Goal: Task Accomplishment & Management: Use online tool/utility

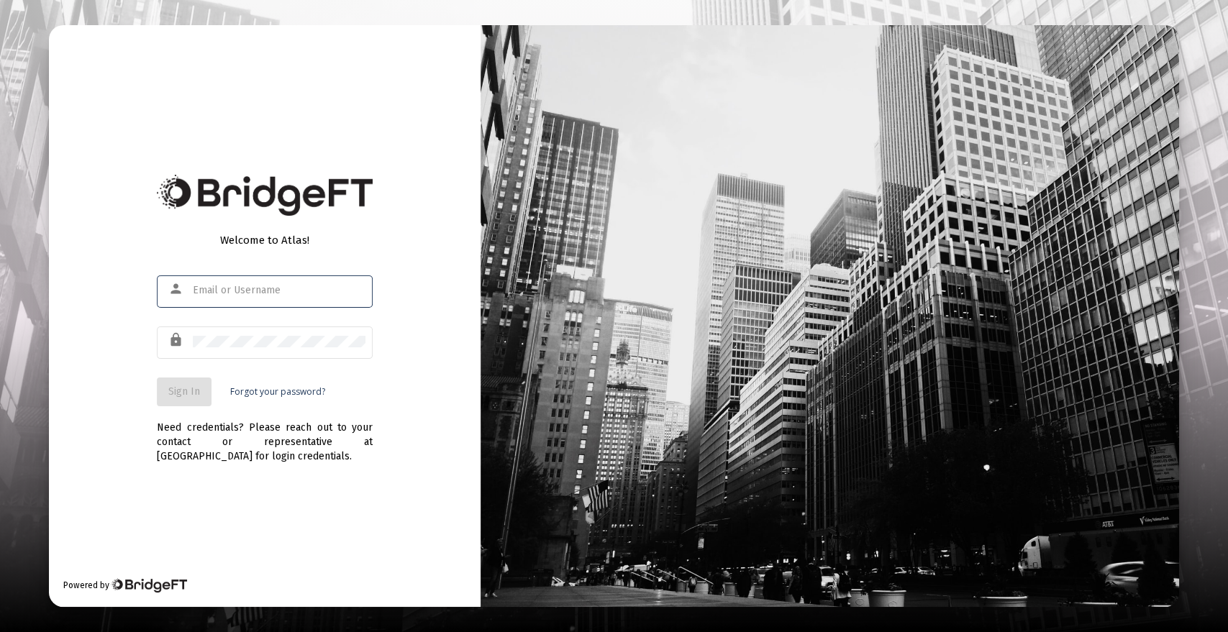
click at [265, 291] on input "text" at bounding box center [279, 291] width 173 height 12
type input "[PERSON_NAME][EMAIL_ADDRESS][DOMAIN_NAME]"
click at [178, 384] on button "Sign In" at bounding box center [184, 392] width 55 height 29
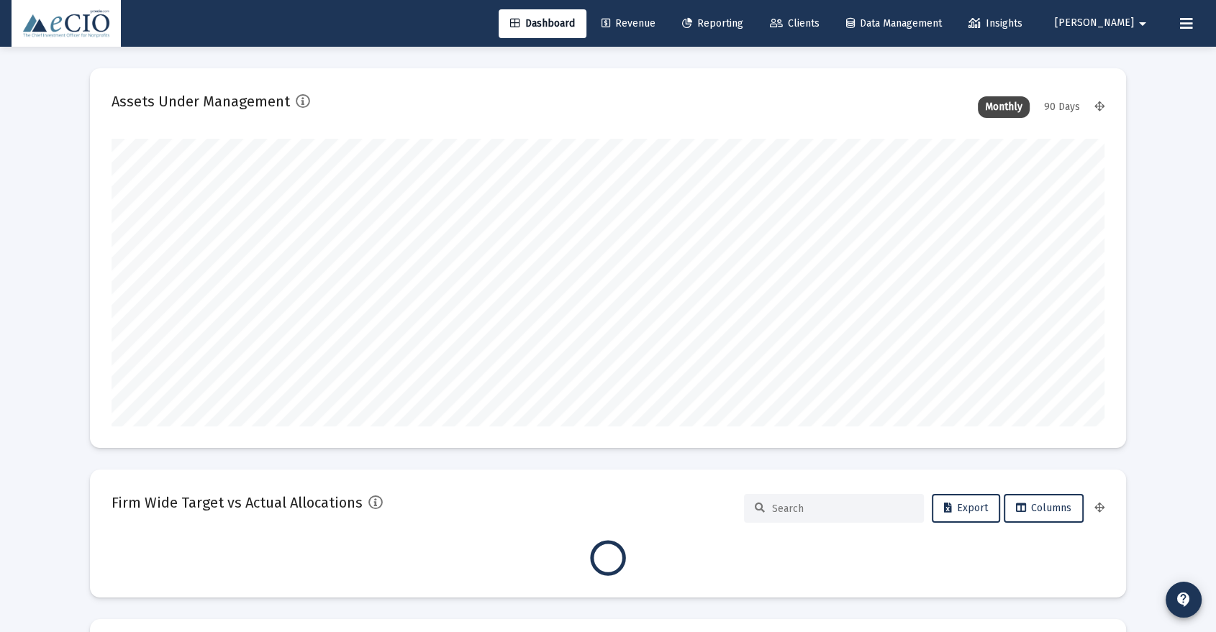
type input "[DATE]"
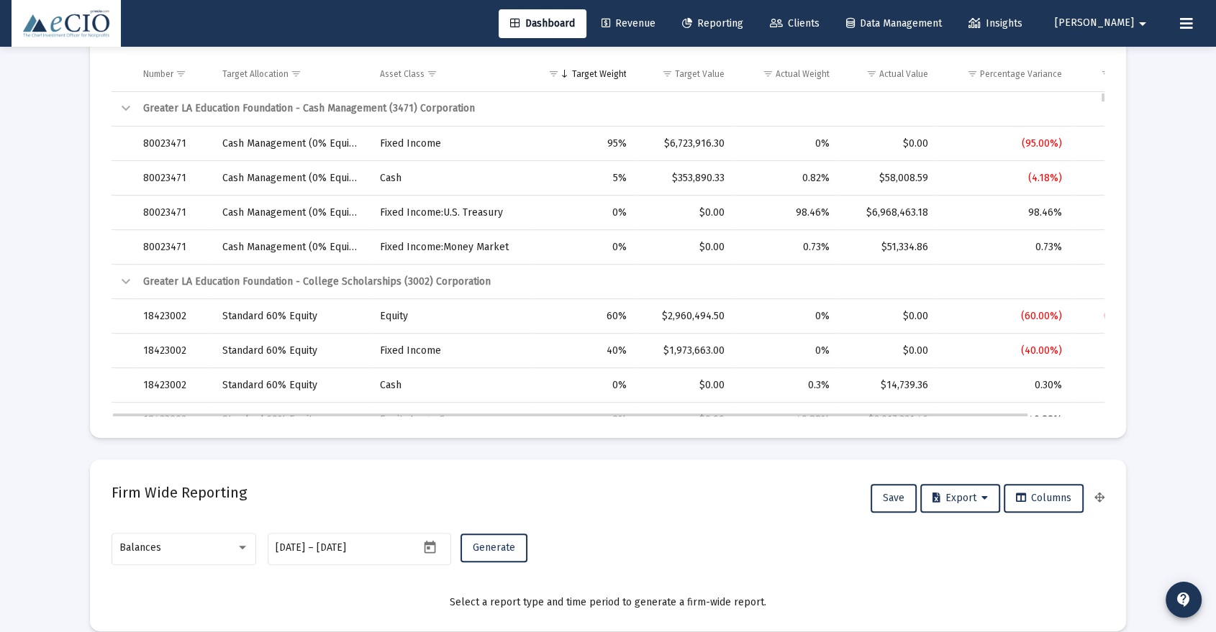
scroll to position [479, 0]
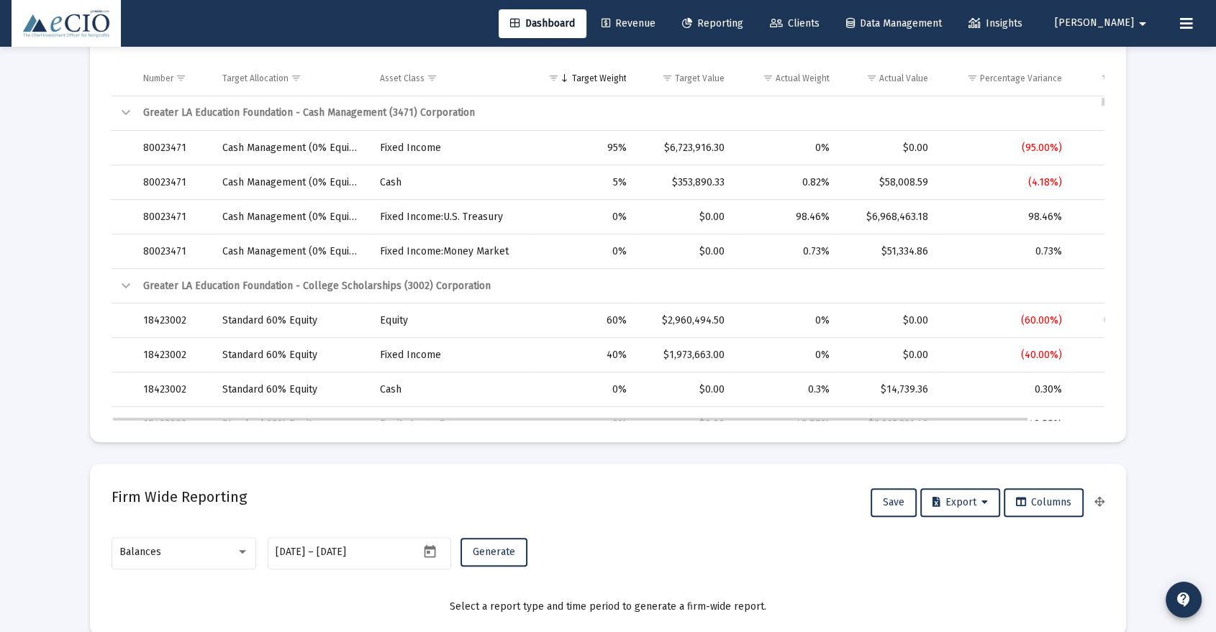
drag, startPoint x: 1172, startPoint y: 294, endPoint x: 1148, endPoint y: 308, distance: 27.8
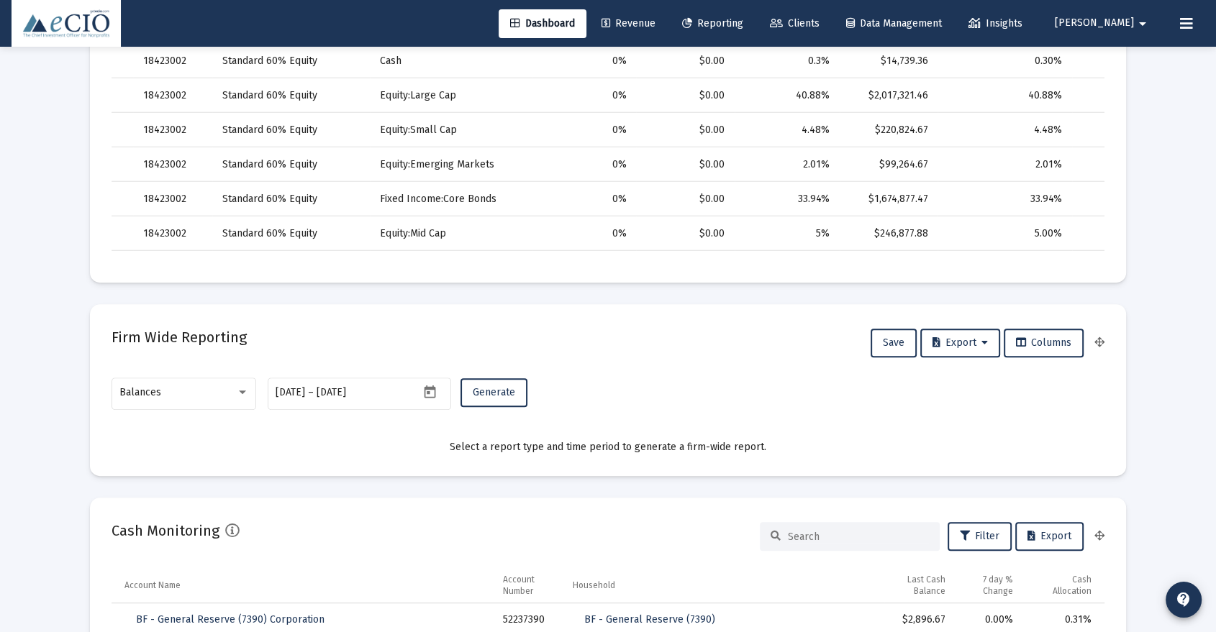
scroll to position [639, 0]
click at [183, 384] on div "Balances" at bounding box center [184, 392] width 130 height 35
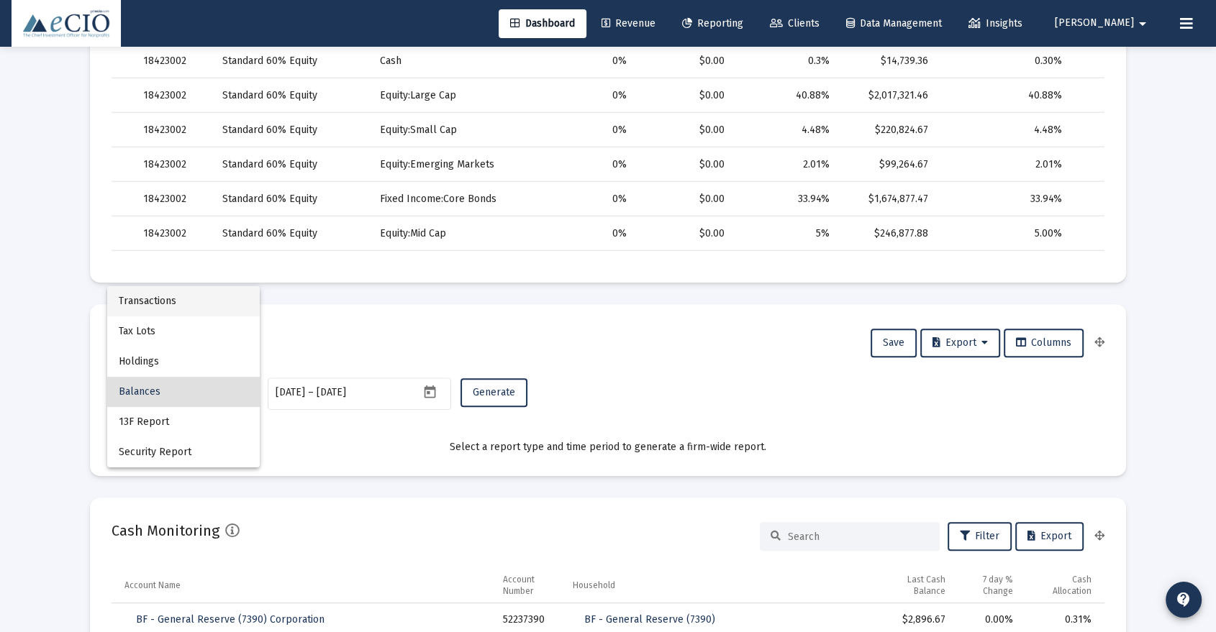
click at [170, 302] on span "Transactions" at bounding box center [184, 301] width 130 height 30
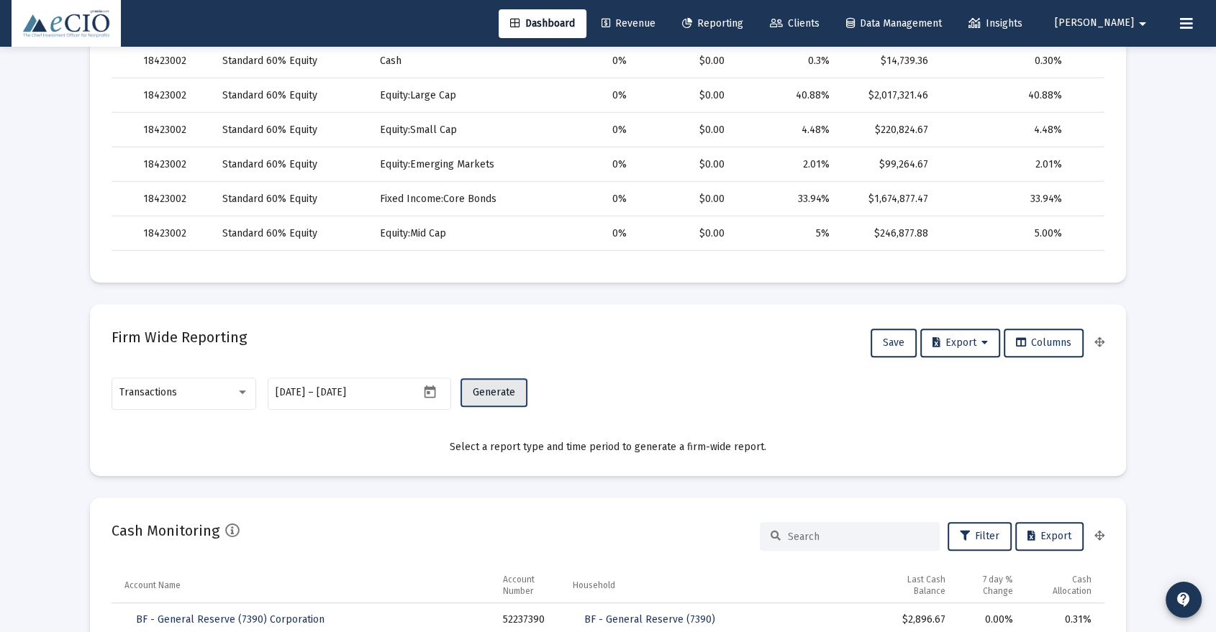
click at [481, 391] on span "Generate" at bounding box center [494, 392] width 42 height 12
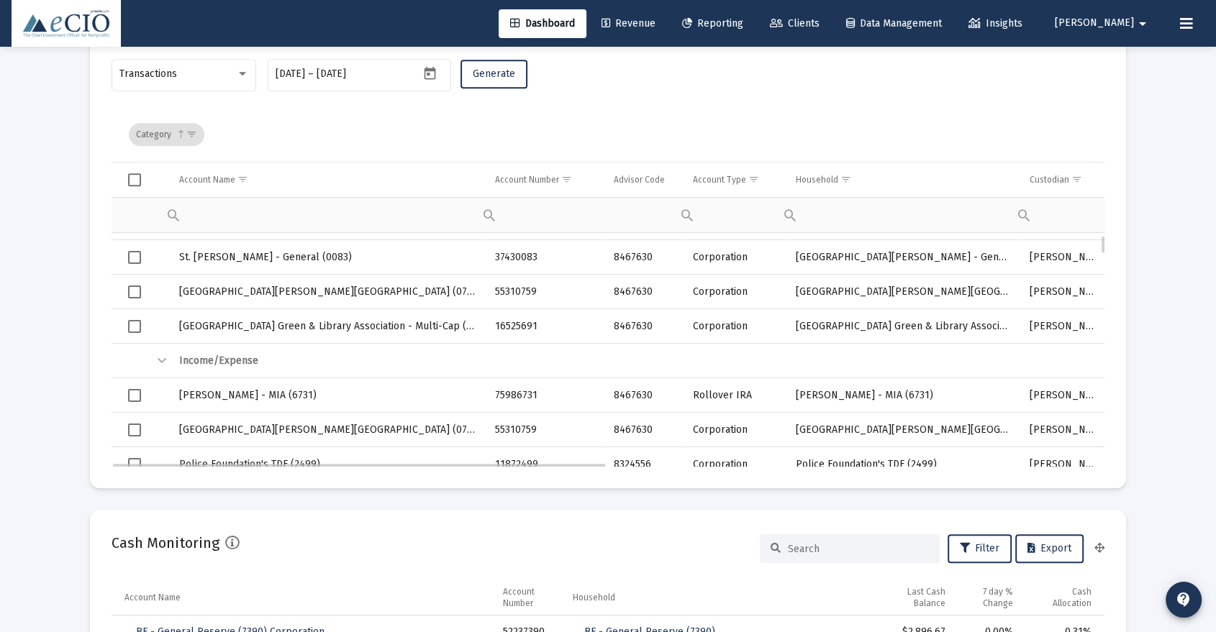
scroll to position [959, 0]
drag, startPoint x: 566, startPoint y: 466, endPoint x: 624, endPoint y: 466, distance: 57.6
click at [624, 466] on mat-card "Firm Wide Reporting Save Export Columns Transactions [DATE] [DATE] – [DATE] Gen…" at bounding box center [608, 235] width 1036 height 503
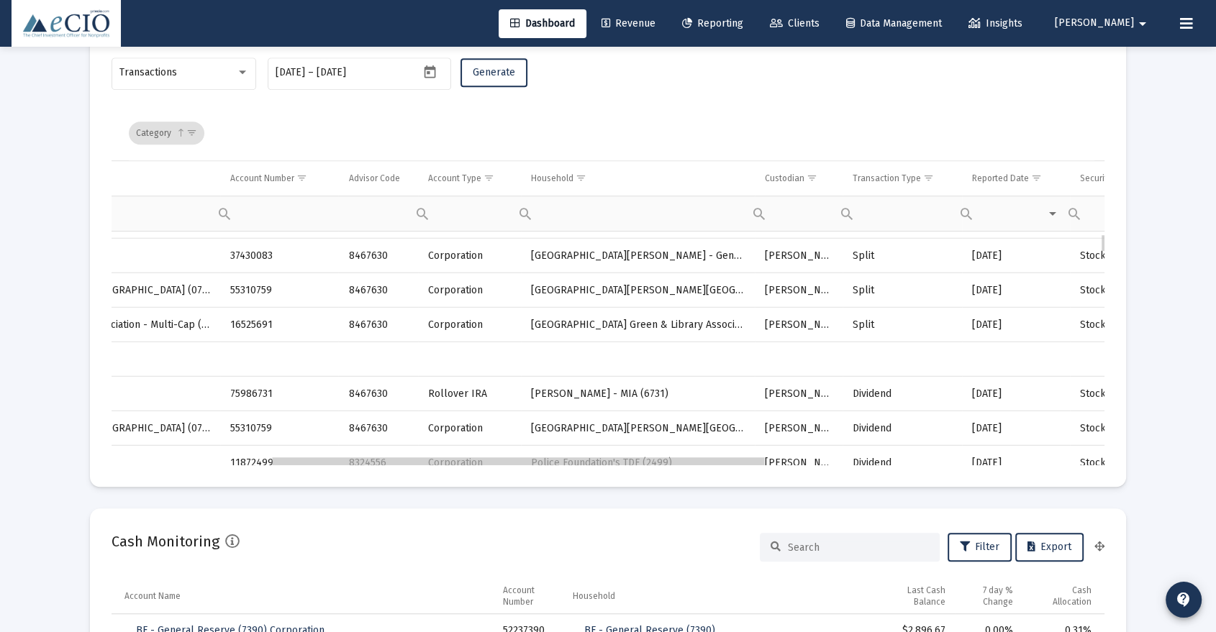
scroll to position [0, 0]
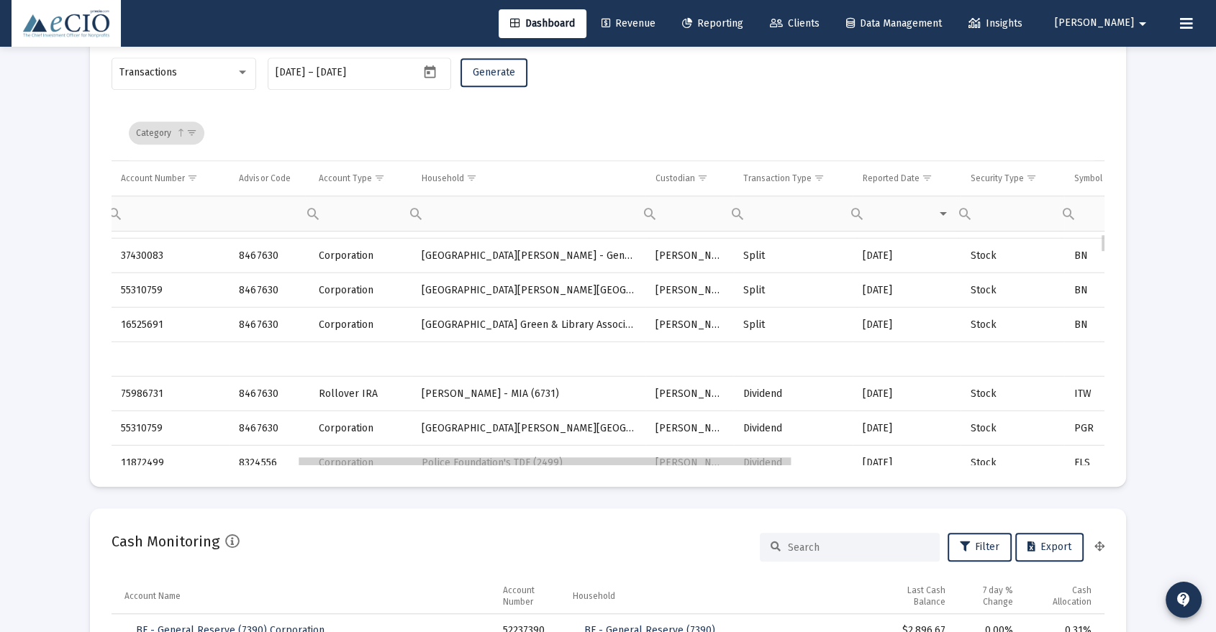
drag, startPoint x: 494, startPoint y: 463, endPoint x: 685, endPoint y: 464, distance: 190.7
click at [818, 175] on span "Show filter options for column 'Transaction Type'" at bounding box center [819, 178] width 11 height 11
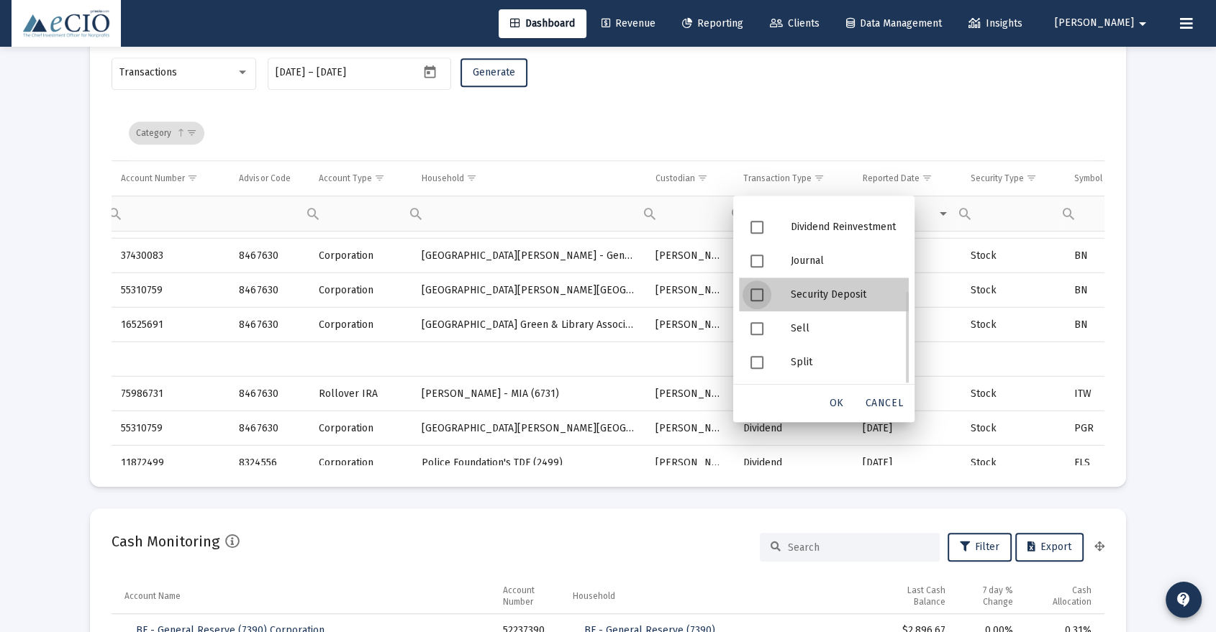
click at [813, 301] on div "Security Deposit" at bounding box center [844, 295] width 130 height 34
click at [841, 403] on span "OK" at bounding box center [837, 403] width 14 height 12
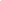
type input "[DATE]"
